Goal: Navigation & Orientation: Find specific page/section

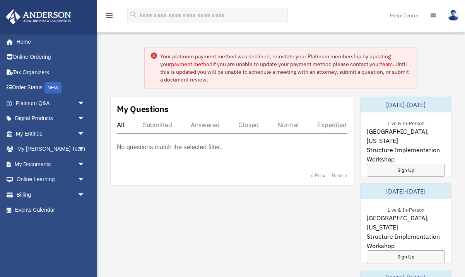
click at [380, 61] on link "team" at bounding box center [386, 64] width 12 height 7
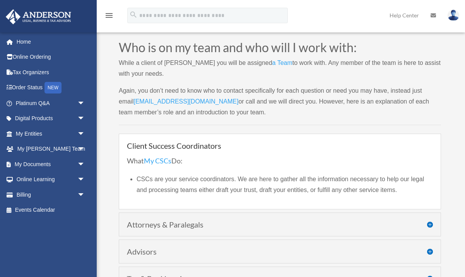
click at [272, 65] on link "a Team" at bounding box center [282, 65] width 20 height 10
click at [272, 62] on link "a Team" at bounding box center [282, 65] width 20 height 10
click at [82, 191] on span "arrow_drop_down" at bounding box center [84, 195] width 15 height 16
click at [75, 236] on link "Manage Payments" at bounding box center [54, 240] width 86 height 15
